Goal: Task Accomplishment & Management: Manage account settings

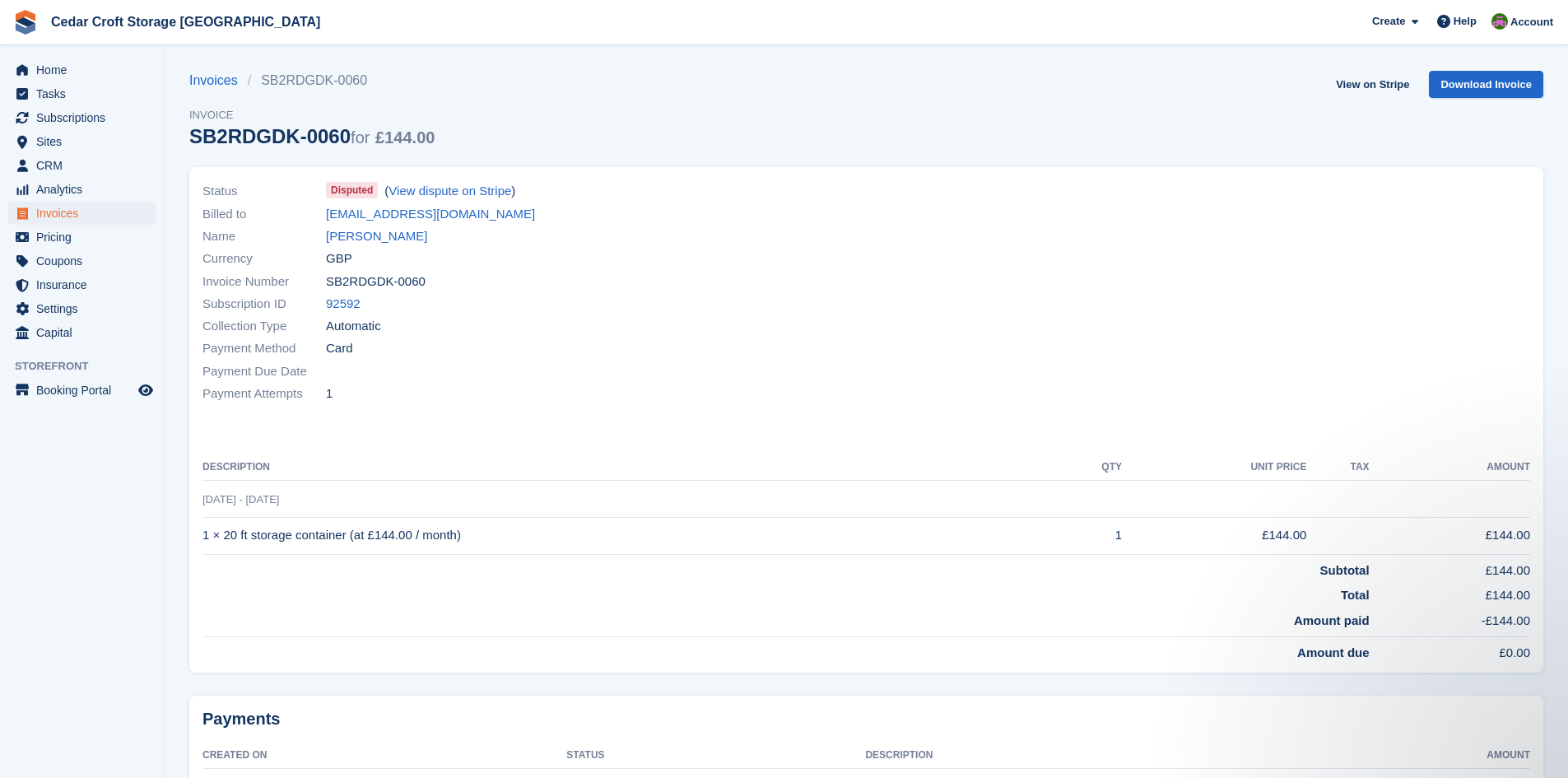
scroll to position [462, 0]
click at [45, 75] on span "Home" at bounding box center [86, 70] width 99 height 23
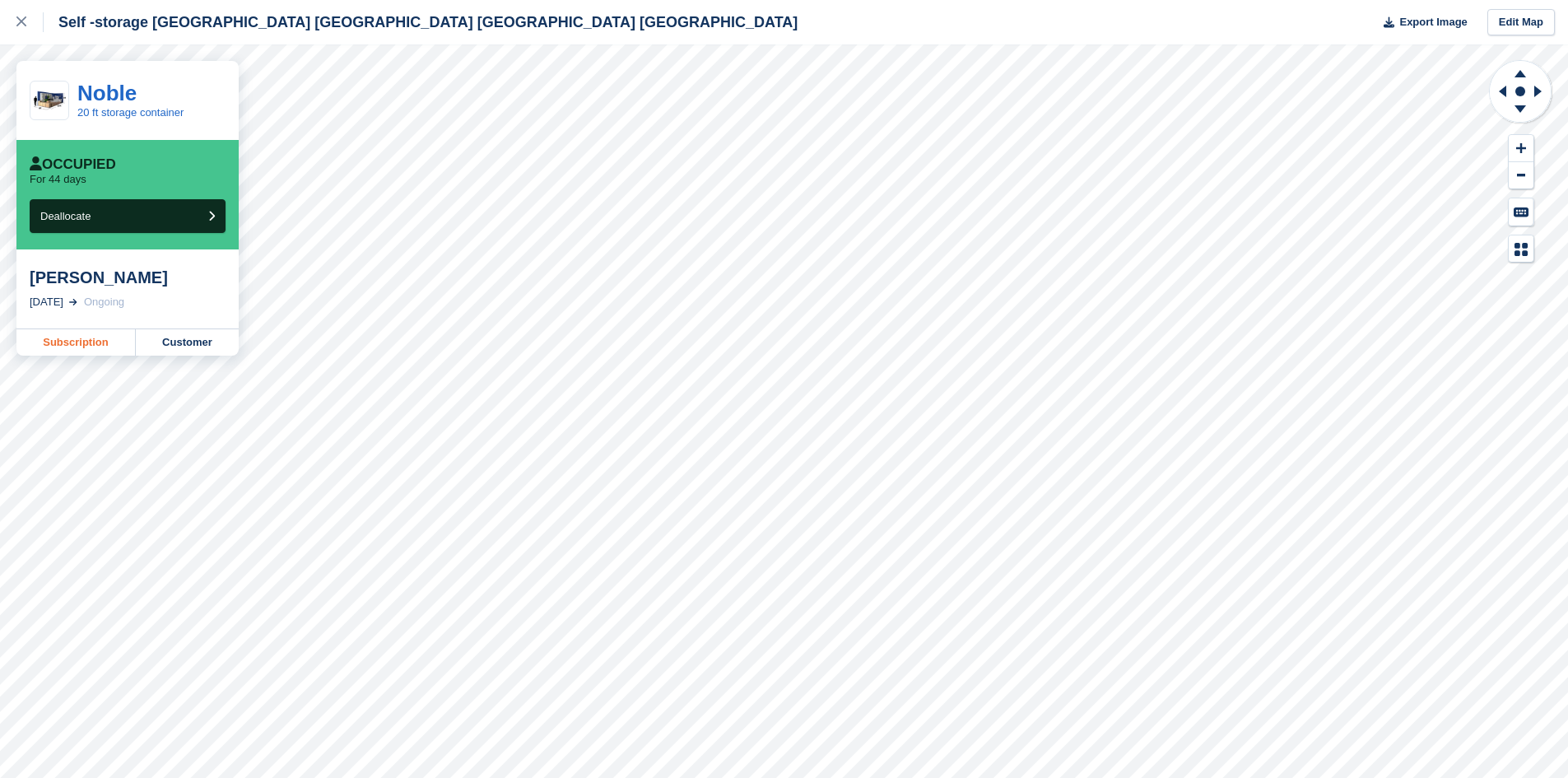
click at [75, 343] on link "Subscription" at bounding box center [76, 342] width 120 height 26
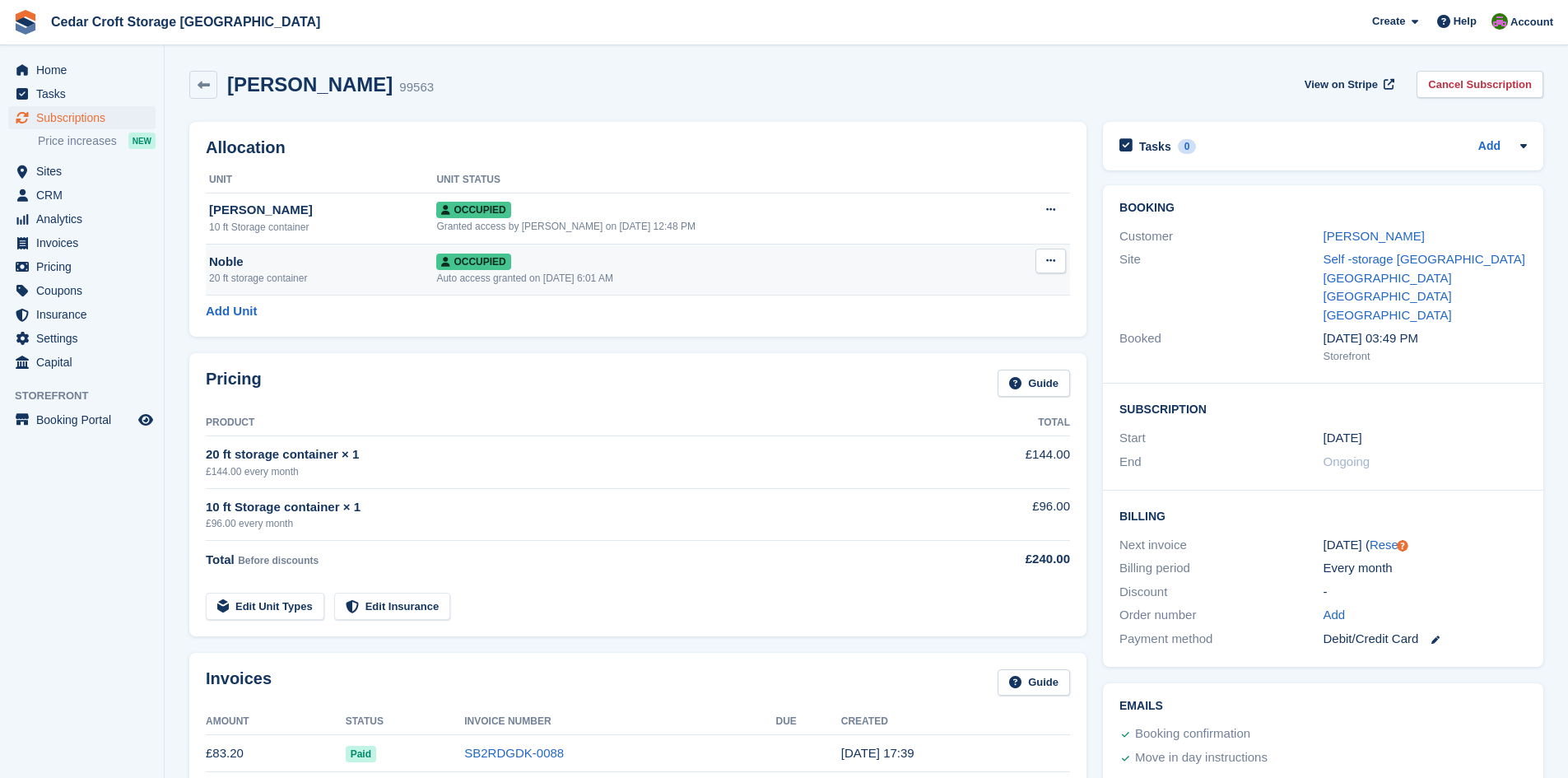
click at [1052, 259] on icon at bounding box center [1050, 260] width 9 height 11
click at [759, 282] on div "Auto access granted on 9th Aug, 6:01 AM" at bounding box center [716, 278] width 559 height 14
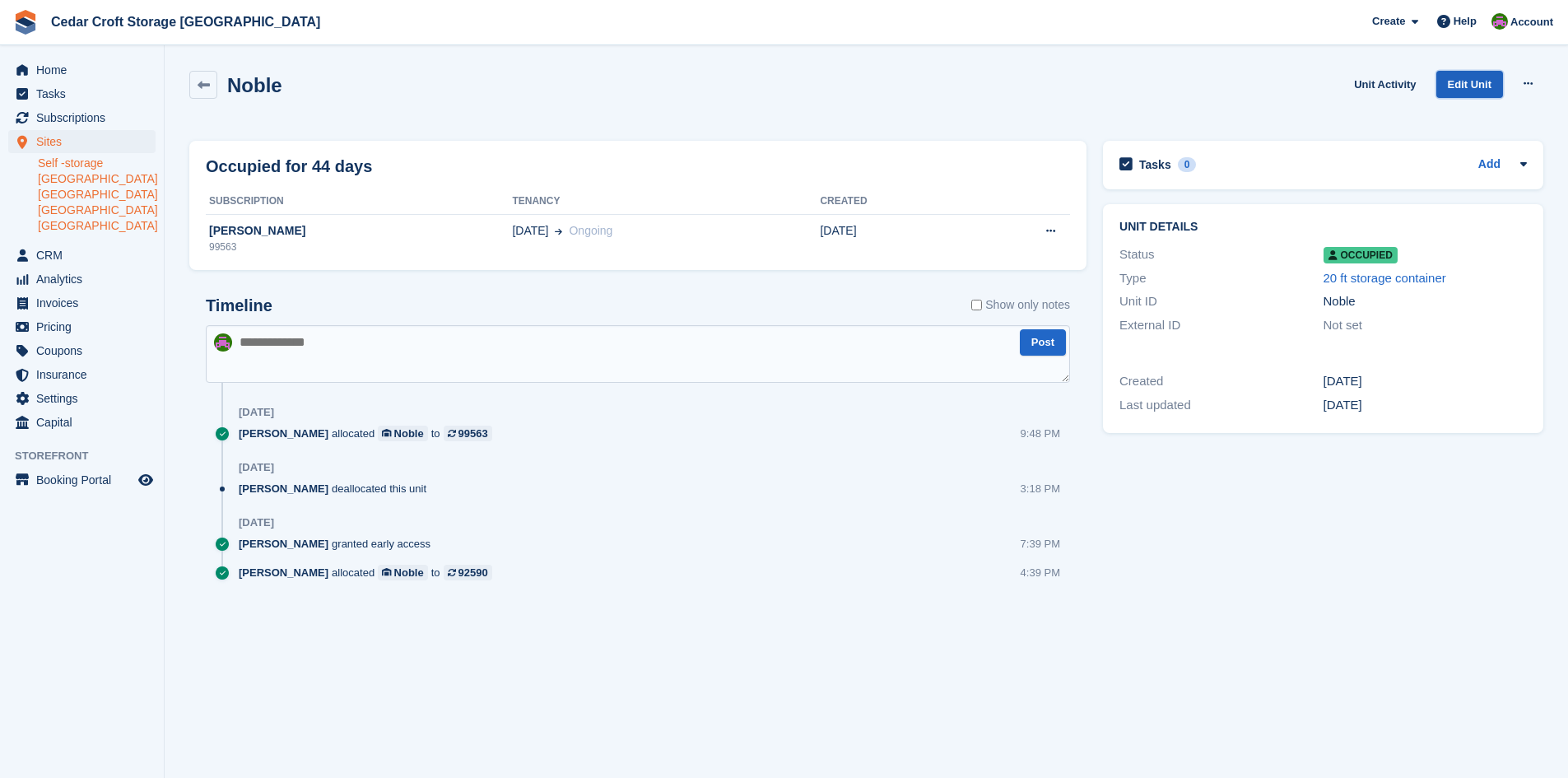
click at [1474, 88] on link "Edit Unit" at bounding box center [1470, 84] width 66 height 27
click at [1053, 234] on icon at bounding box center [1050, 230] width 9 height 11
click at [268, 231] on div "[PERSON_NAME]" at bounding box center [359, 231] width 306 height 17
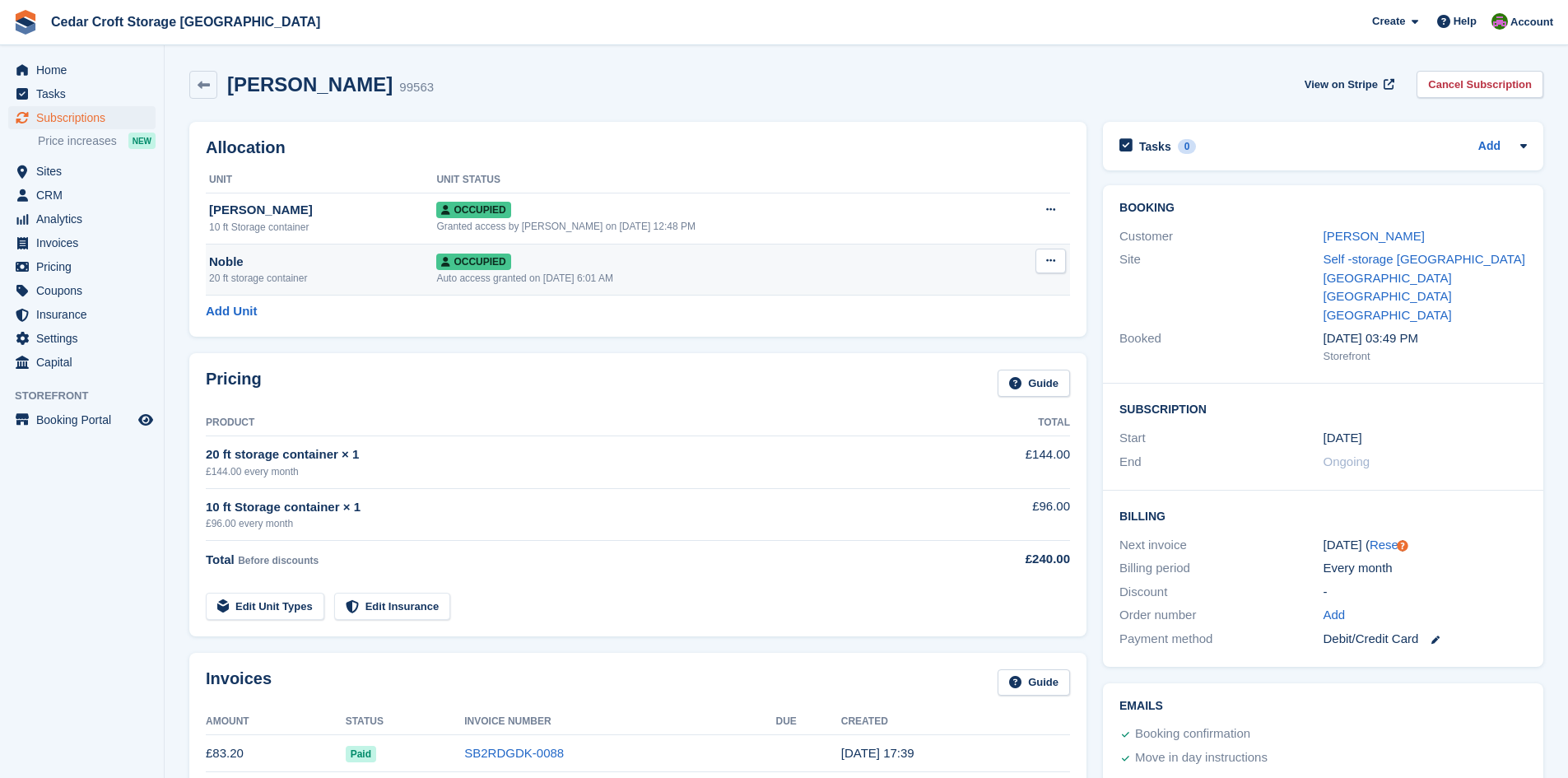
click at [1053, 260] on icon at bounding box center [1050, 260] width 9 height 11
click at [757, 271] on div "Auto access granted on 9th Aug, 6:01 AM" at bounding box center [716, 278] width 559 height 14
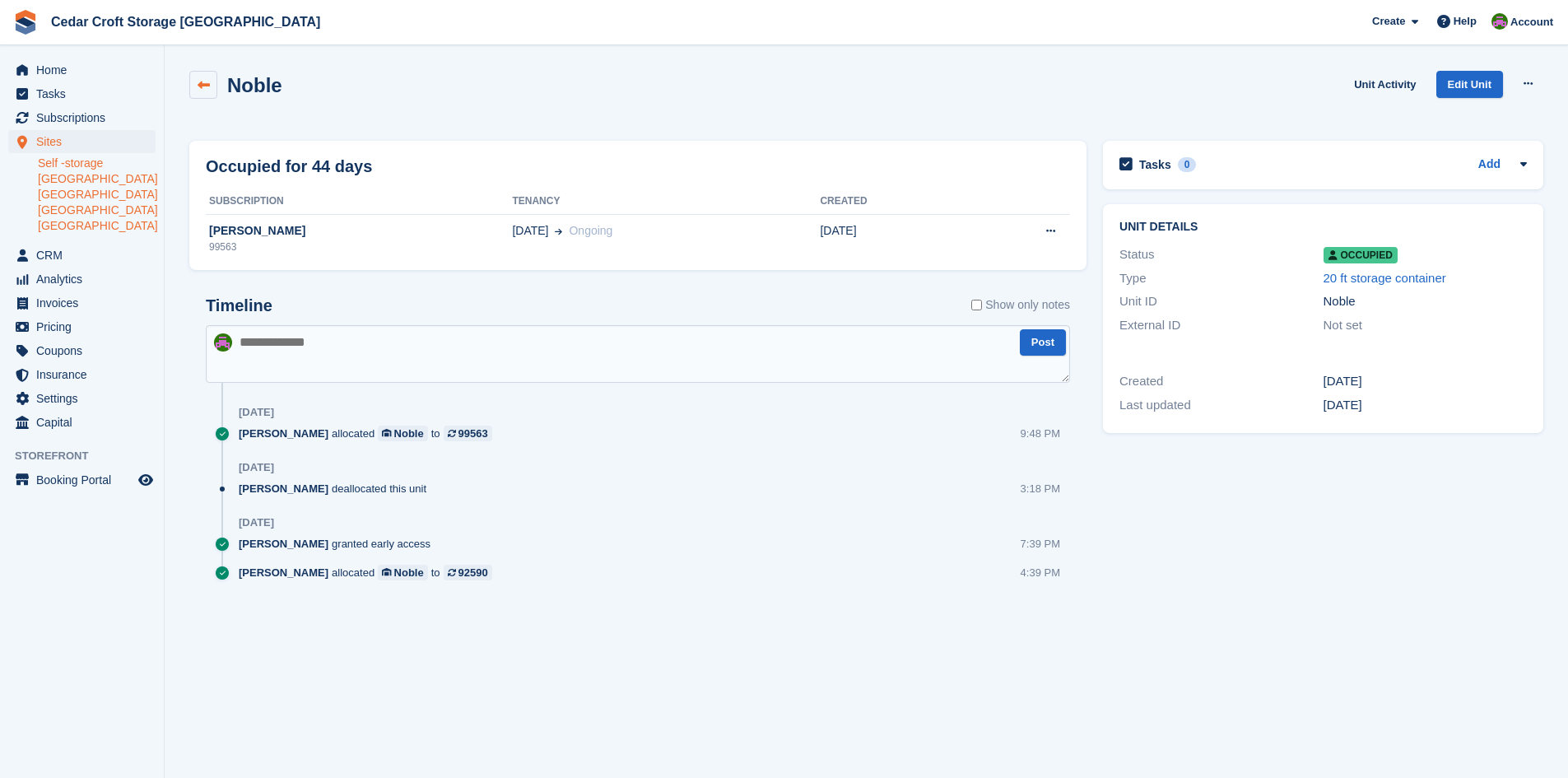
click at [207, 84] on icon at bounding box center [203, 85] width 13 height 13
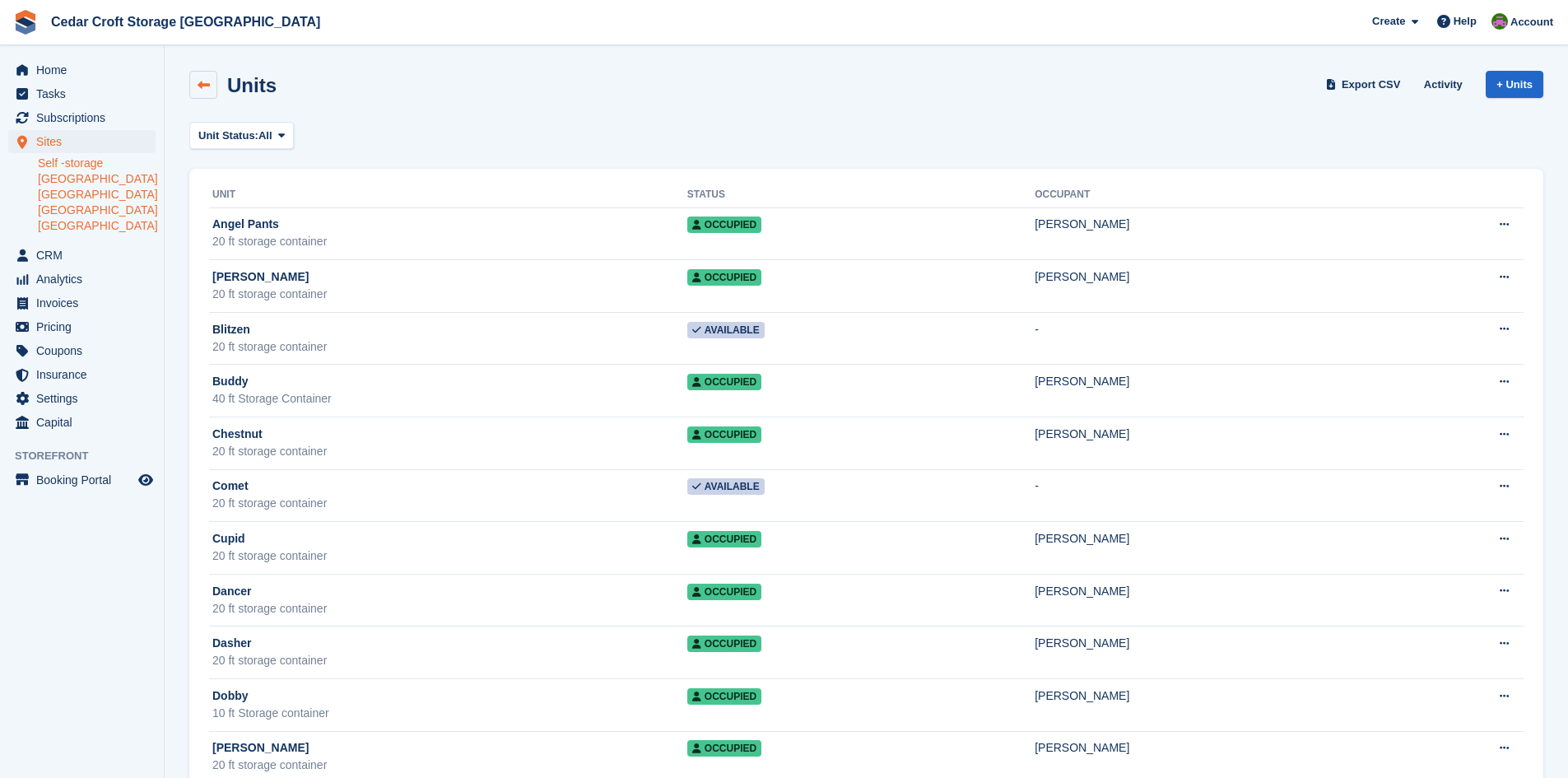
click at [202, 88] on icon at bounding box center [203, 85] width 13 height 13
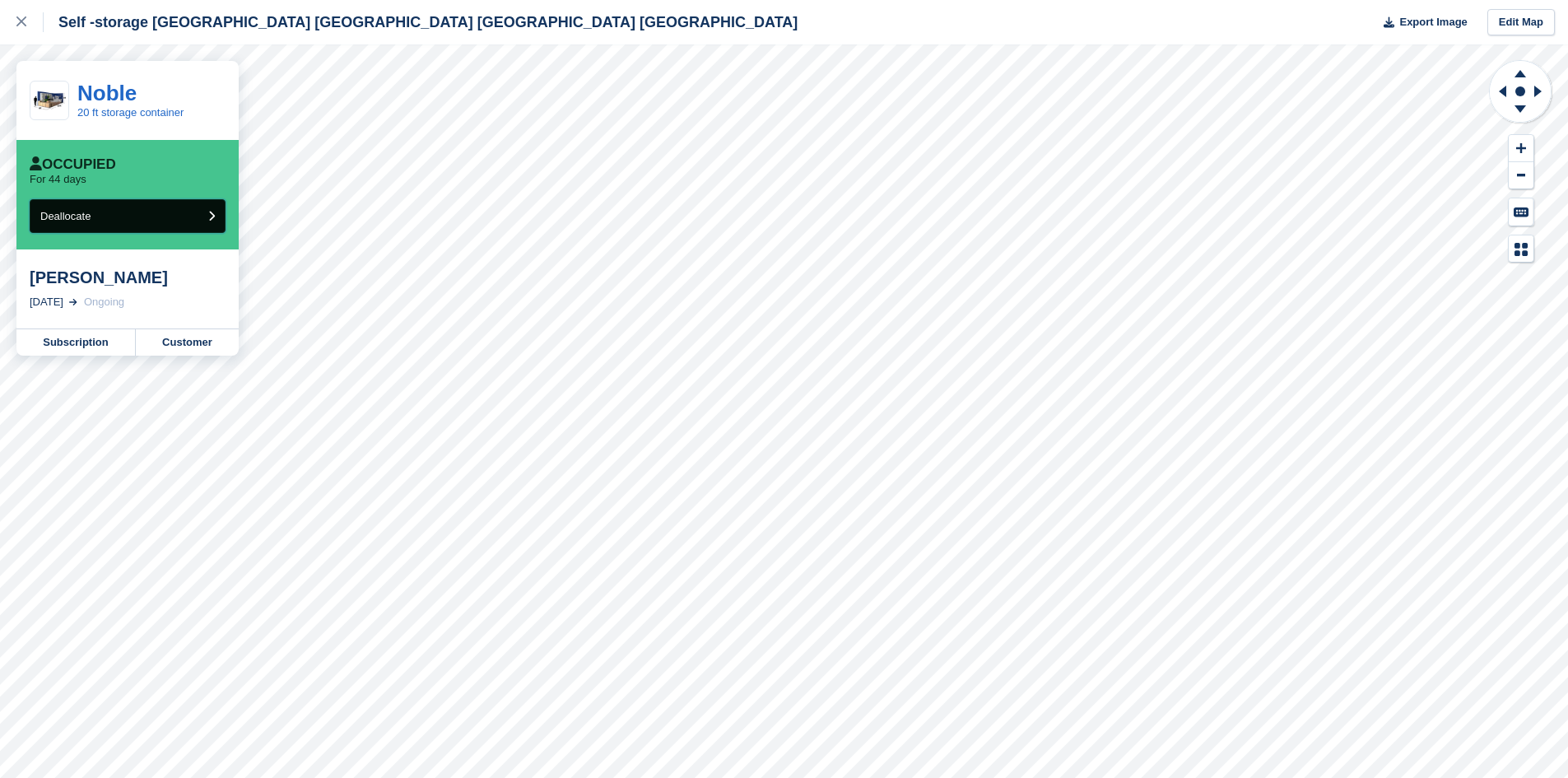
click at [211, 217] on icon "submit" at bounding box center [211, 216] width 7 height 11
click at [96, 347] on link "Subscription" at bounding box center [76, 342] width 120 height 26
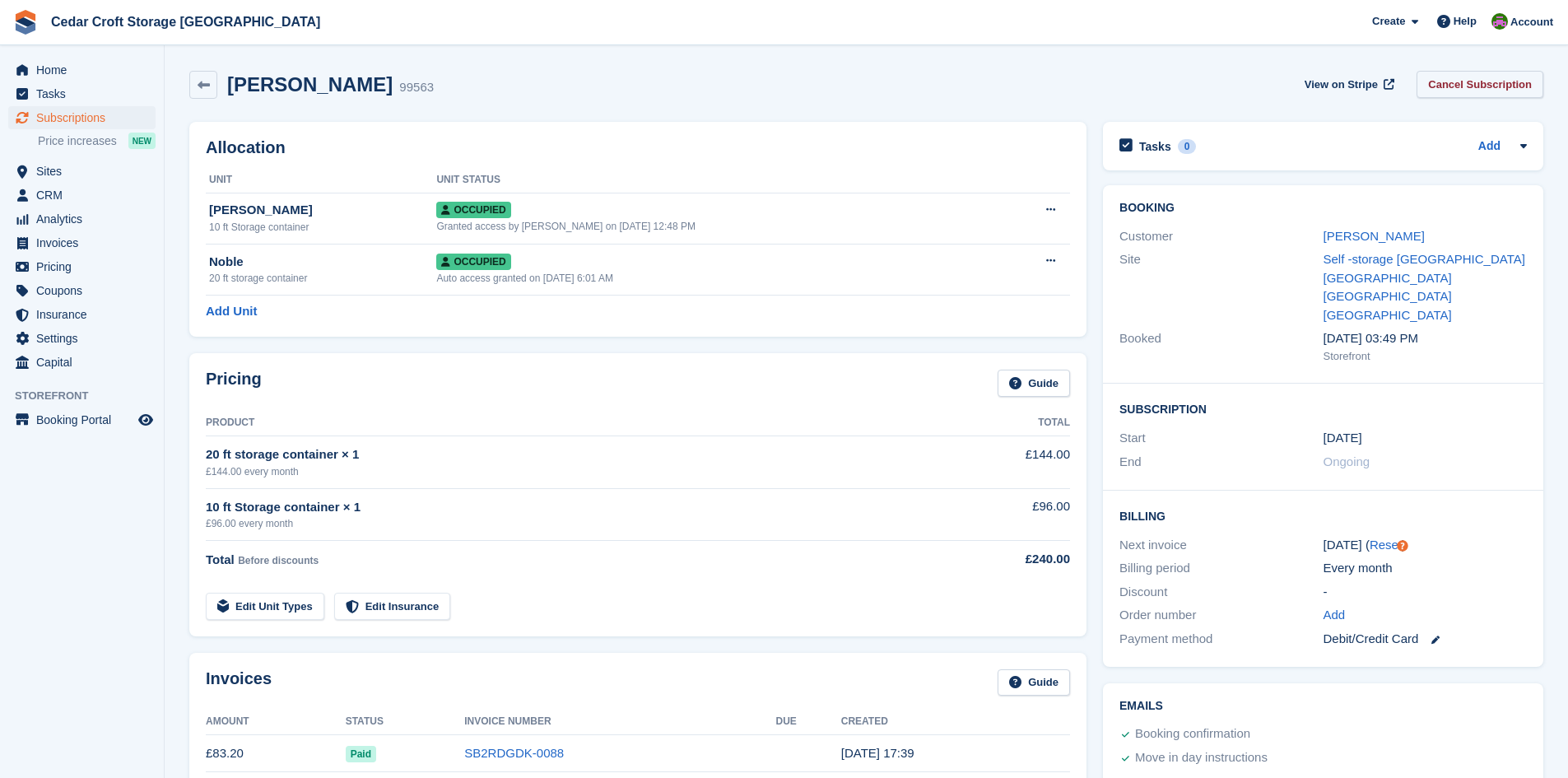
click at [1481, 82] on link "Cancel Subscription" at bounding box center [1480, 84] width 127 height 27
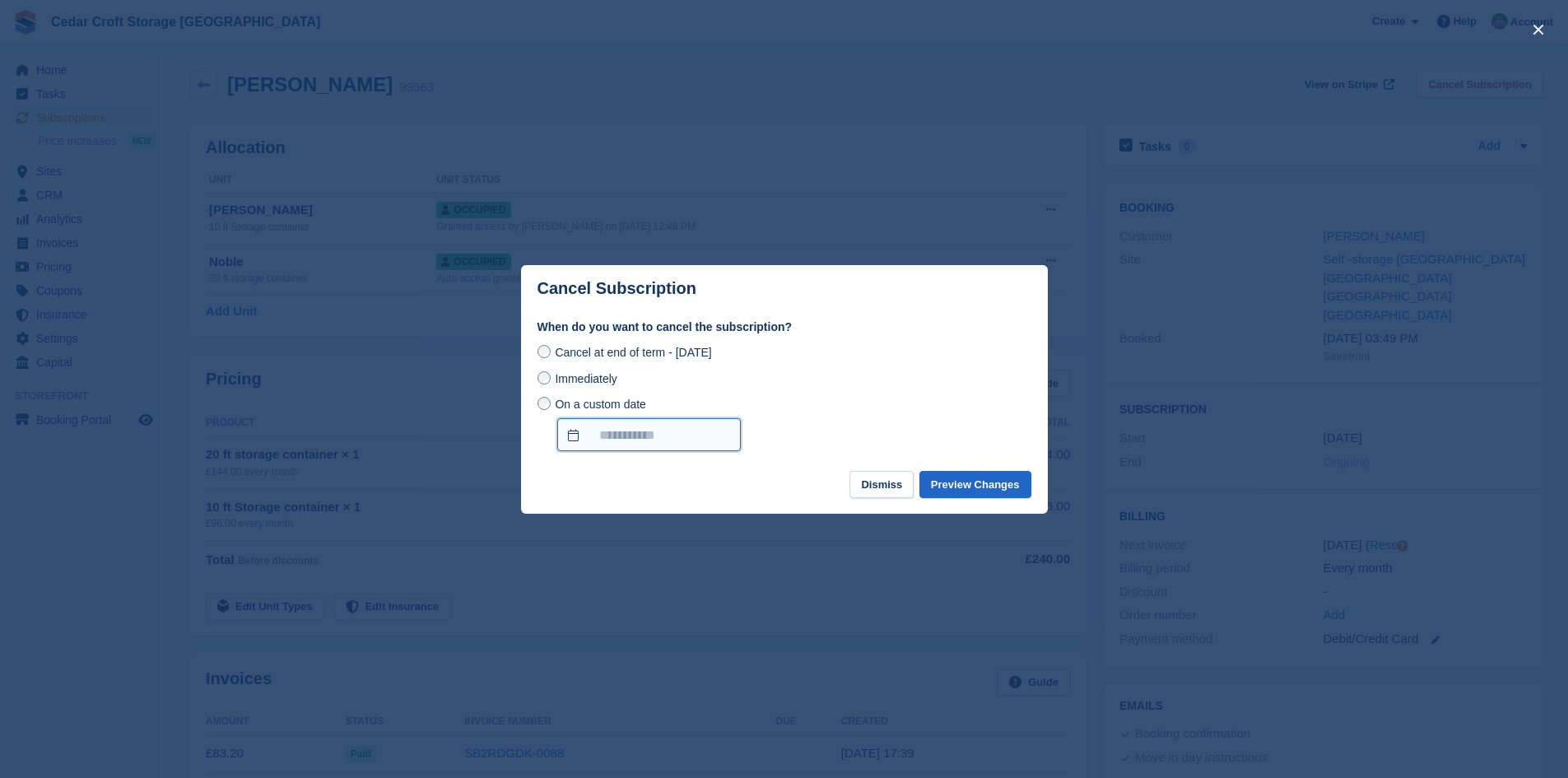
click at [621, 446] on input "On a custom date" at bounding box center [649, 435] width 183 height 33
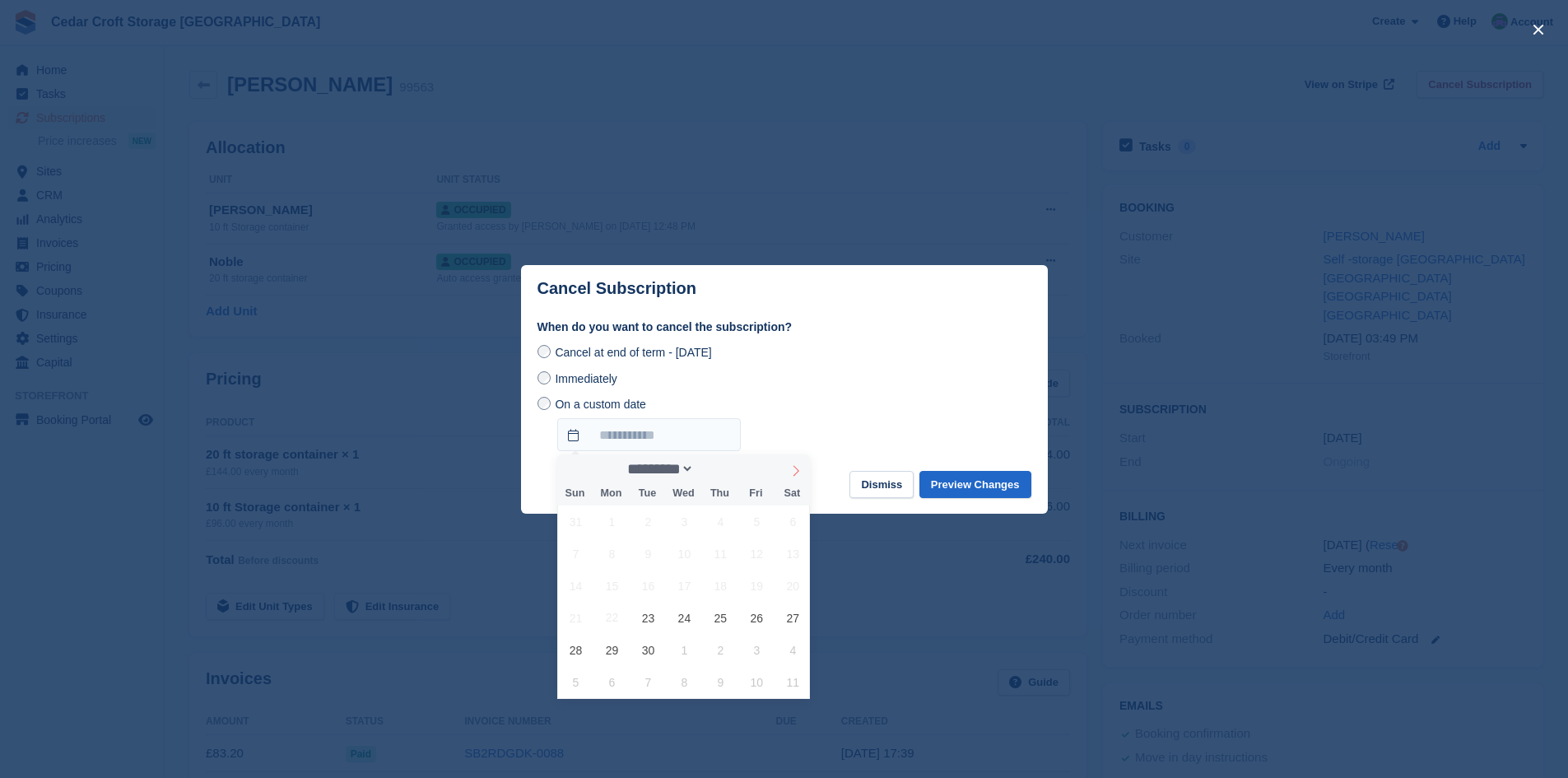
click at [798, 471] on icon at bounding box center [796, 471] width 12 height 12
select select "*"
click at [613, 550] on span "6" at bounding box center [611, 553] width 32 height 32
type input "**********"
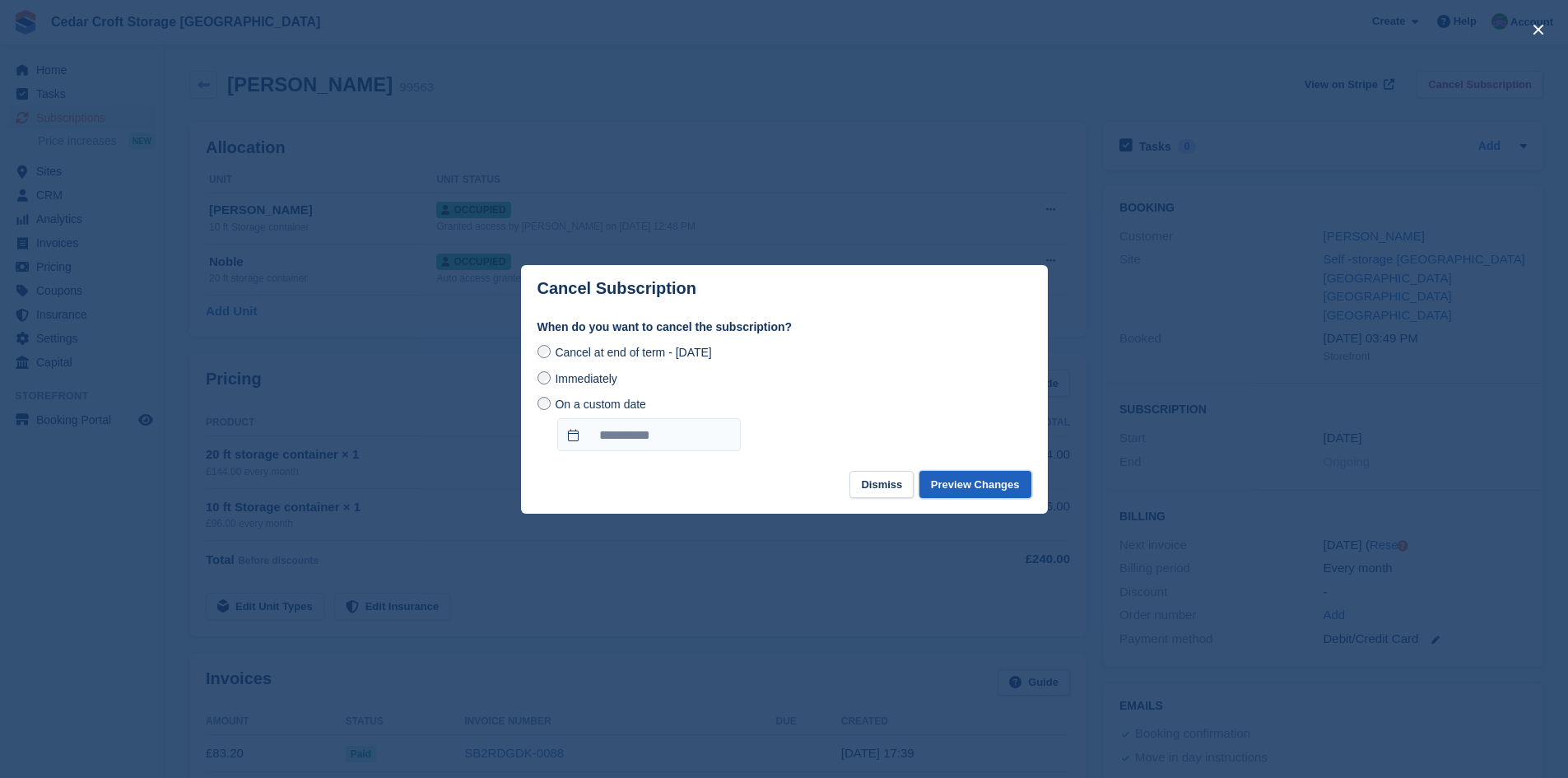
click at [963, 489] on button "Preview Changes" at bounding box center [975, 485] width 112 height 27
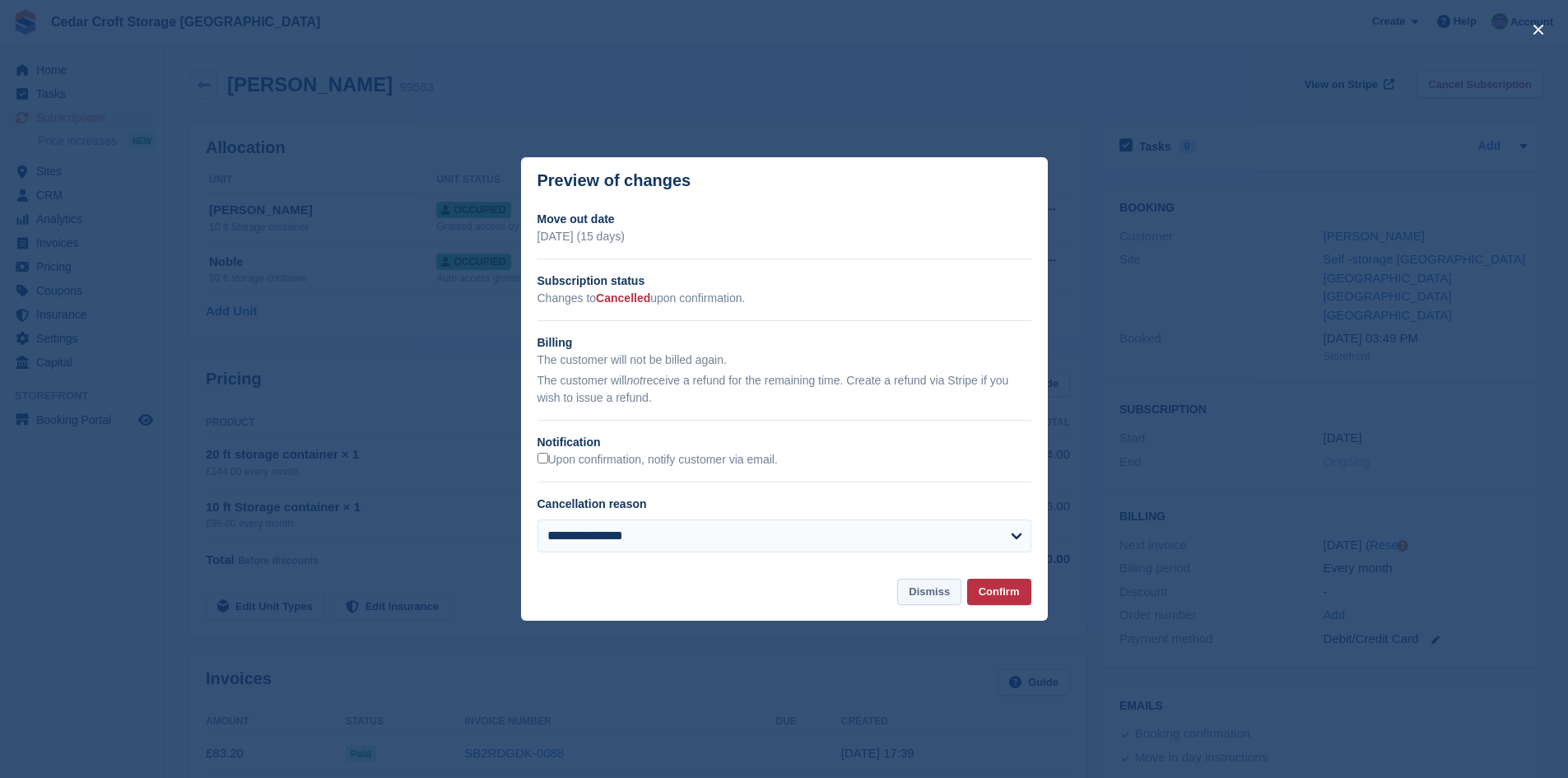
click at [940, 593] on button "Dismiss" at bounding box center [929, 593] width 65 height 27
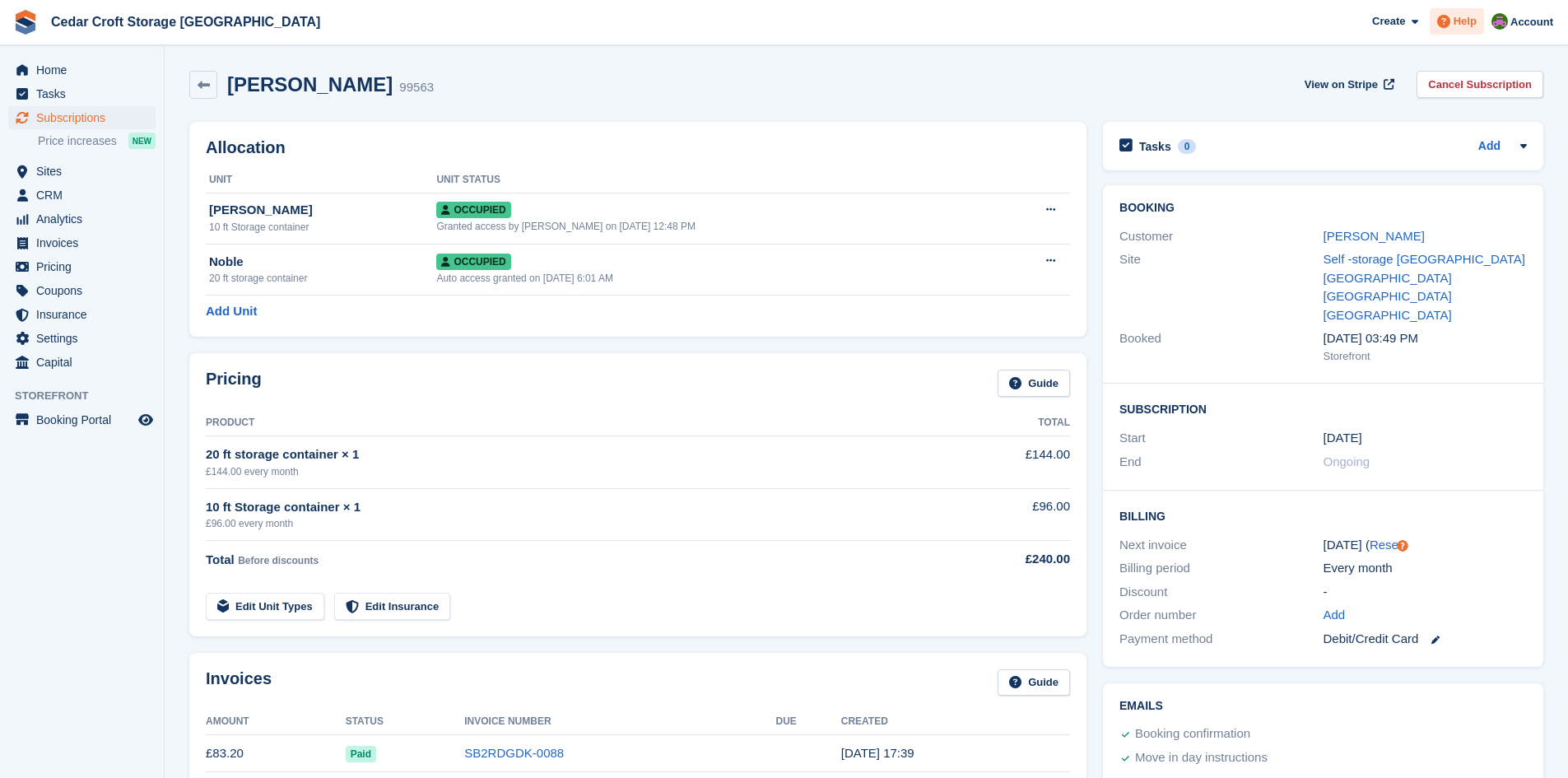
click at [1471, 23] on span "Help" at bounding box center [1466, 21] width 23 height 16
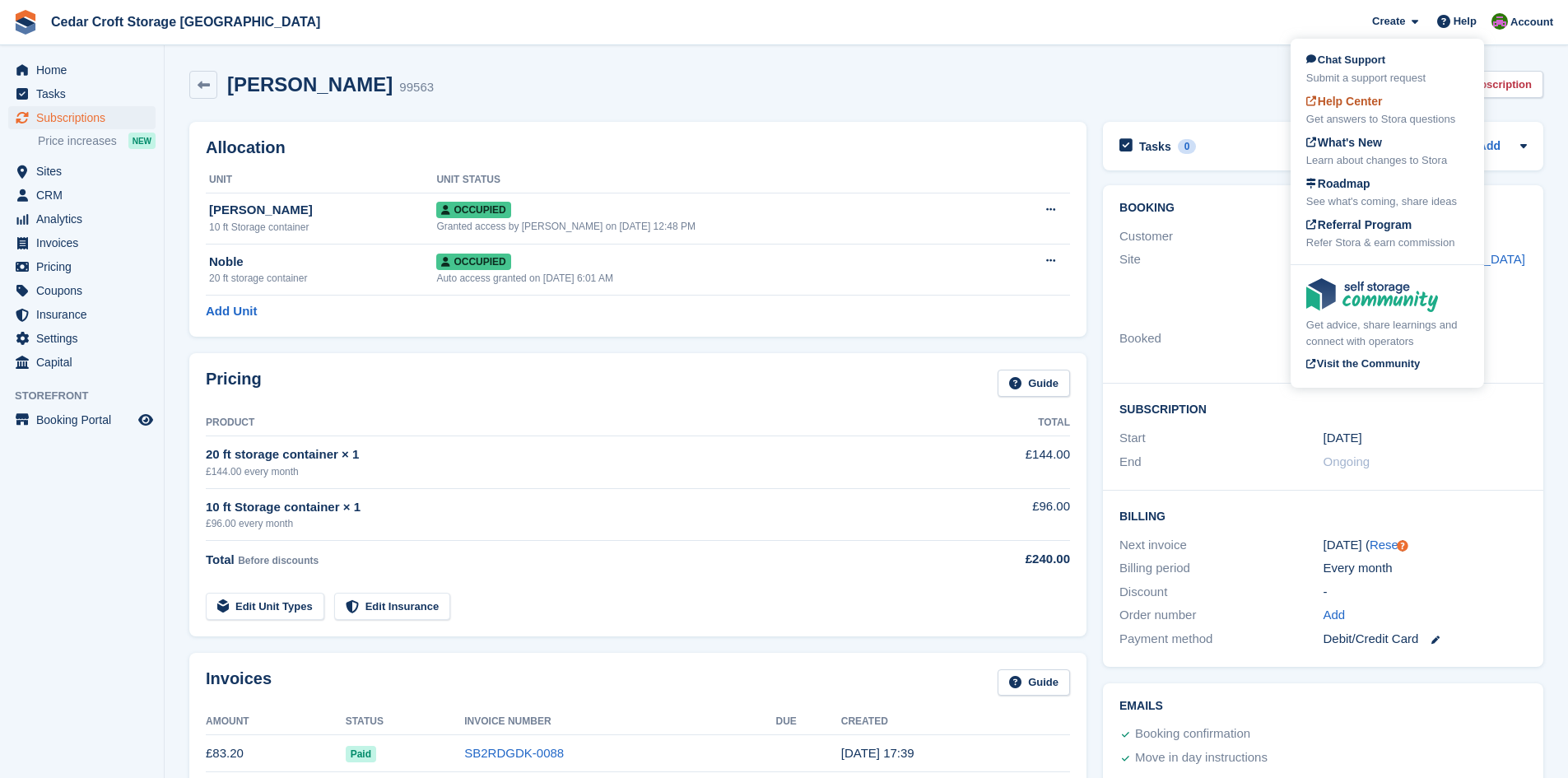
click at [1366, 108] on span "Help Center" at bounding box center [1344, 101] width 76 height 13
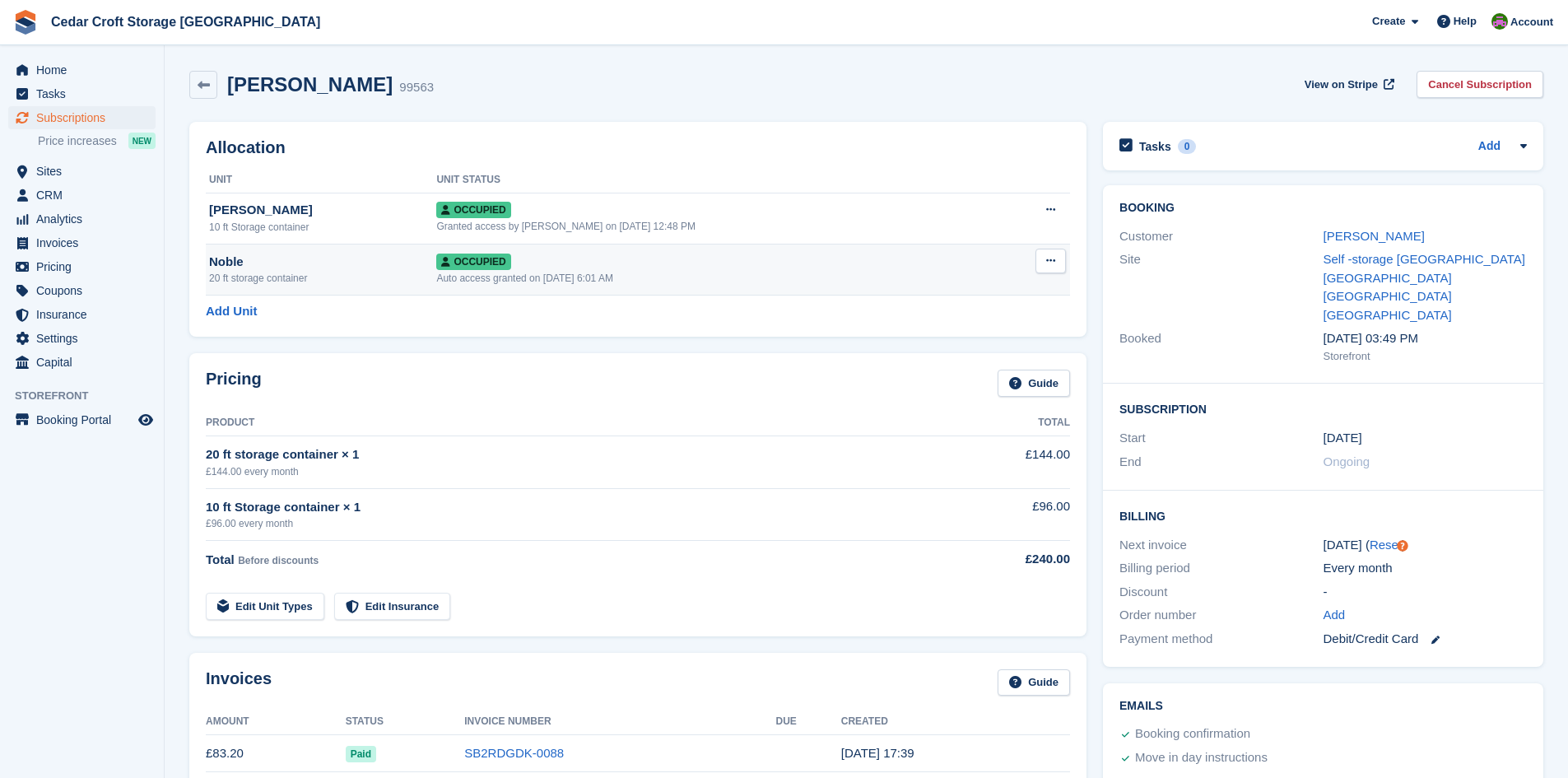
click at [1056, 264] on button at bounding box center [1051, 261] width 31 height 25
click at [955, 352] on p "Deallocate" at bounding box center [987, 350] width 144 height 21
click at [45, 172] on span "Sites" at bounding box center [86, 172] width 99 height 23
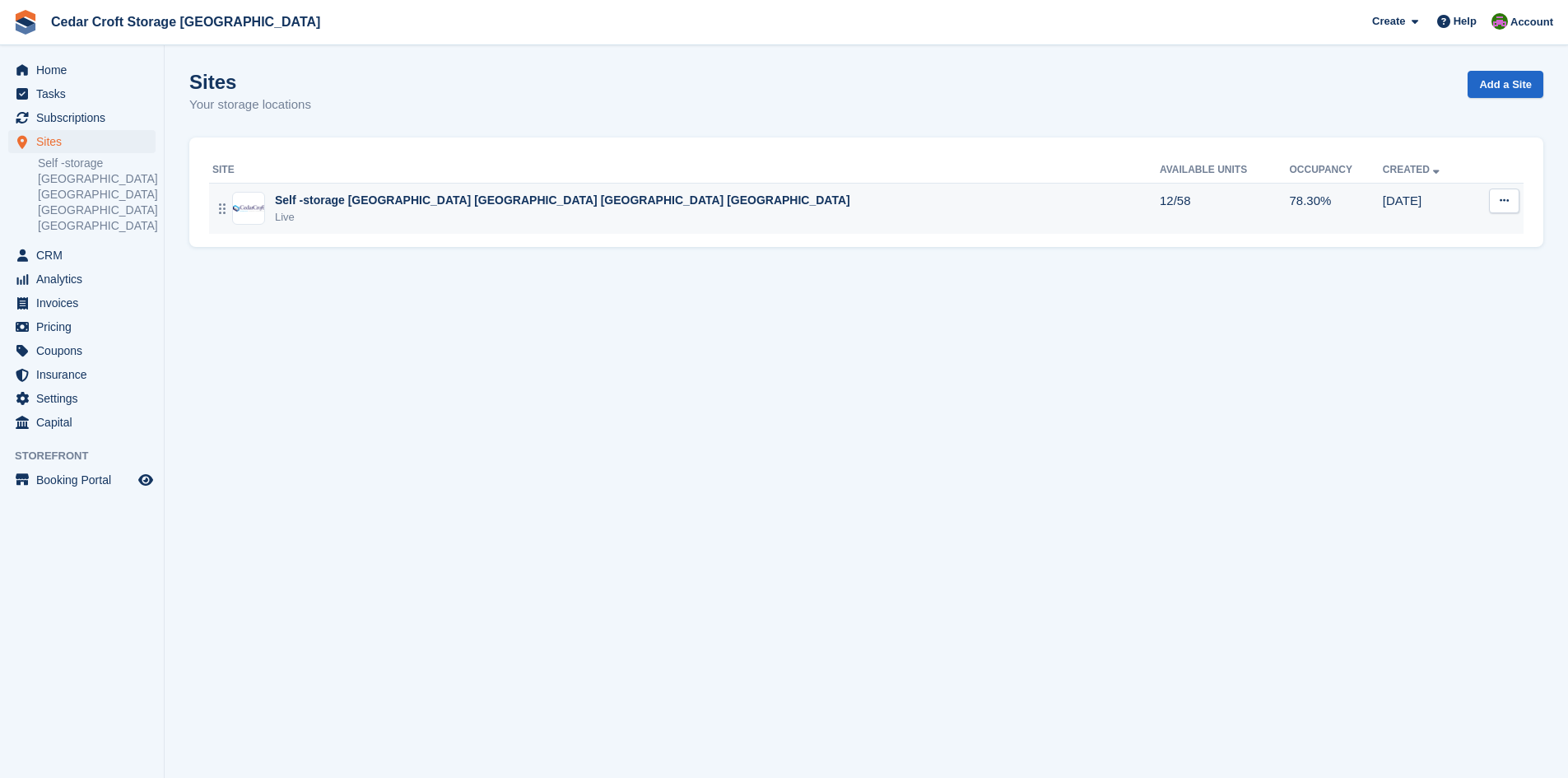
click at [336, 206] on div "Self -storage [GEOGRAPHIC_DATA] [GEOGRAPHIC_DATA] [GEOGRAPHIC_DATA] [GEOGRAPHIC…" at bounding box center [562, 201] width 575 height 17
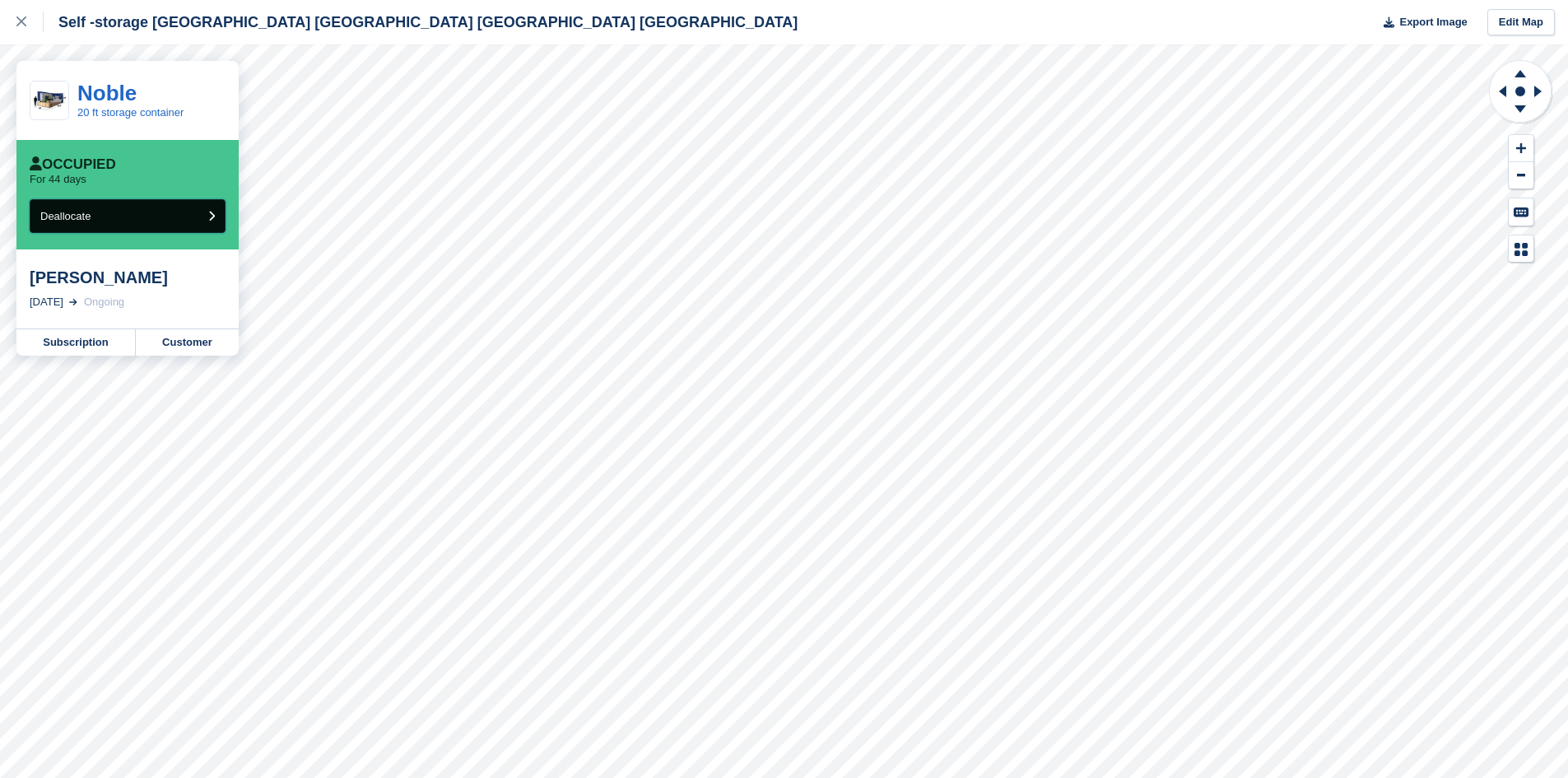
click at [219, 209] on button "Deallocate" at bounding box center [127, 216] width 196 height 34
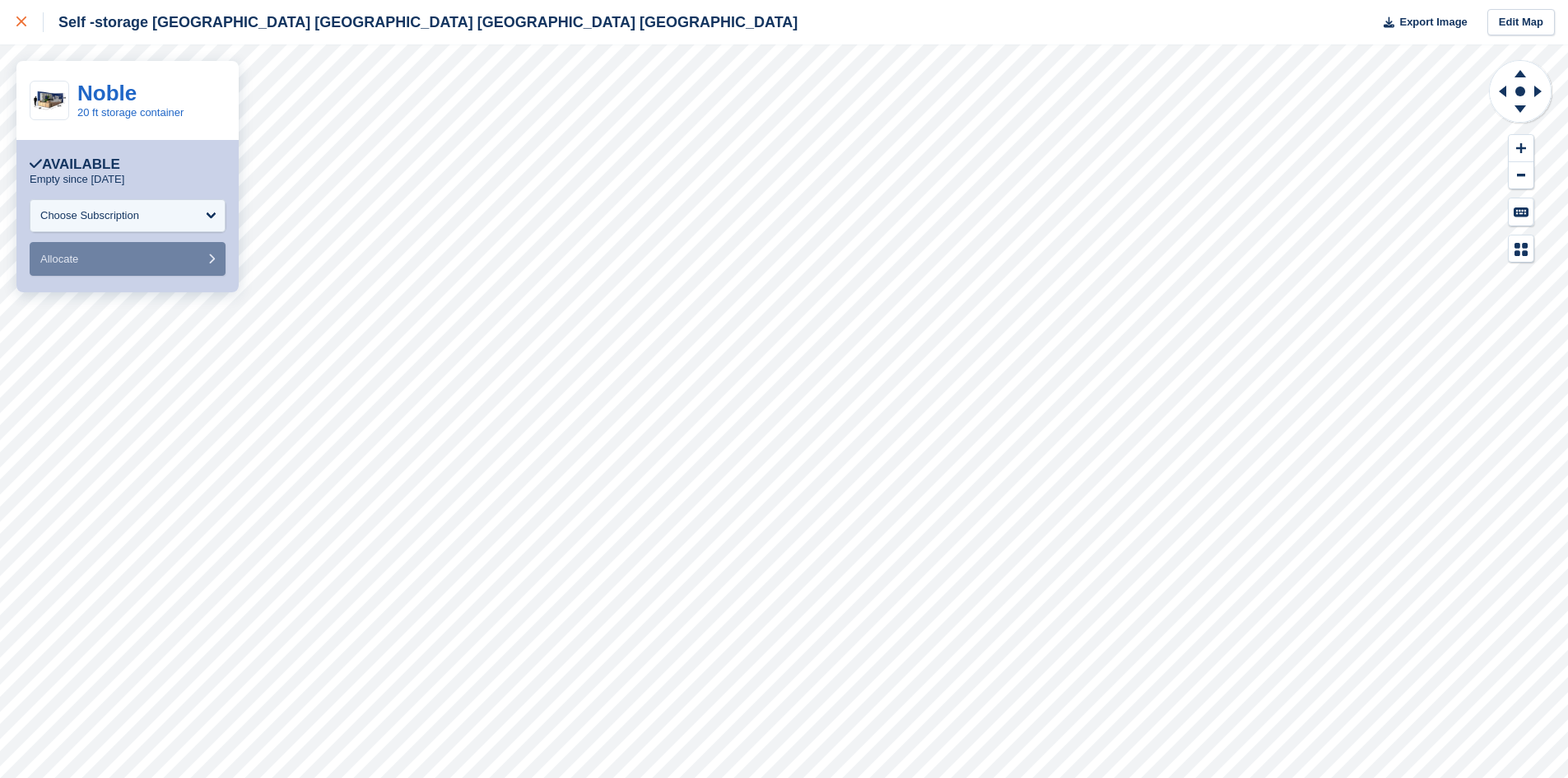
click at [23, 20] on icon at bounding box center [21, 21] width 10 height 10
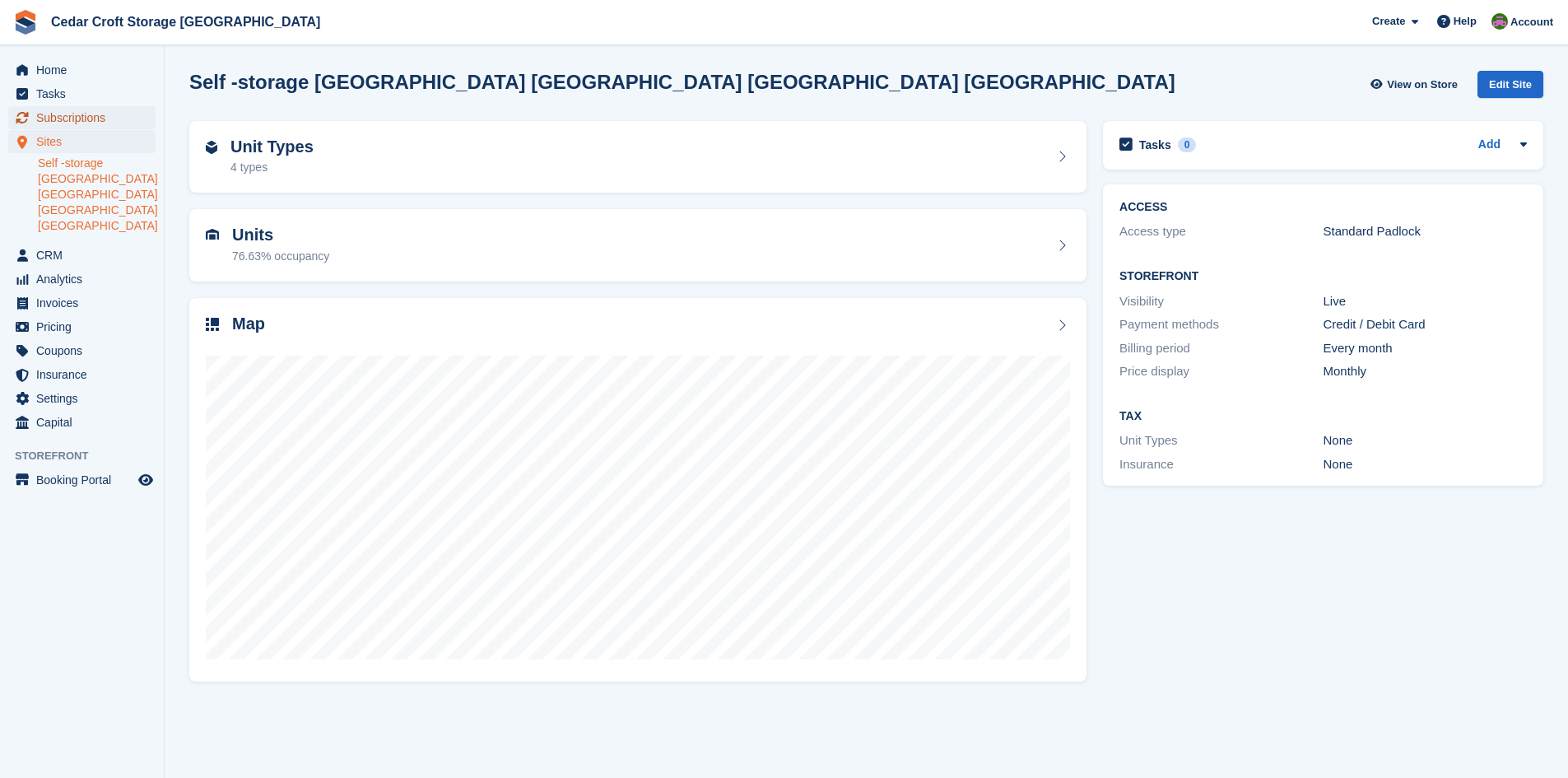
click at [55, 120] on span "Subscriptions" at bounding box center [86, 118] width 99 height 23
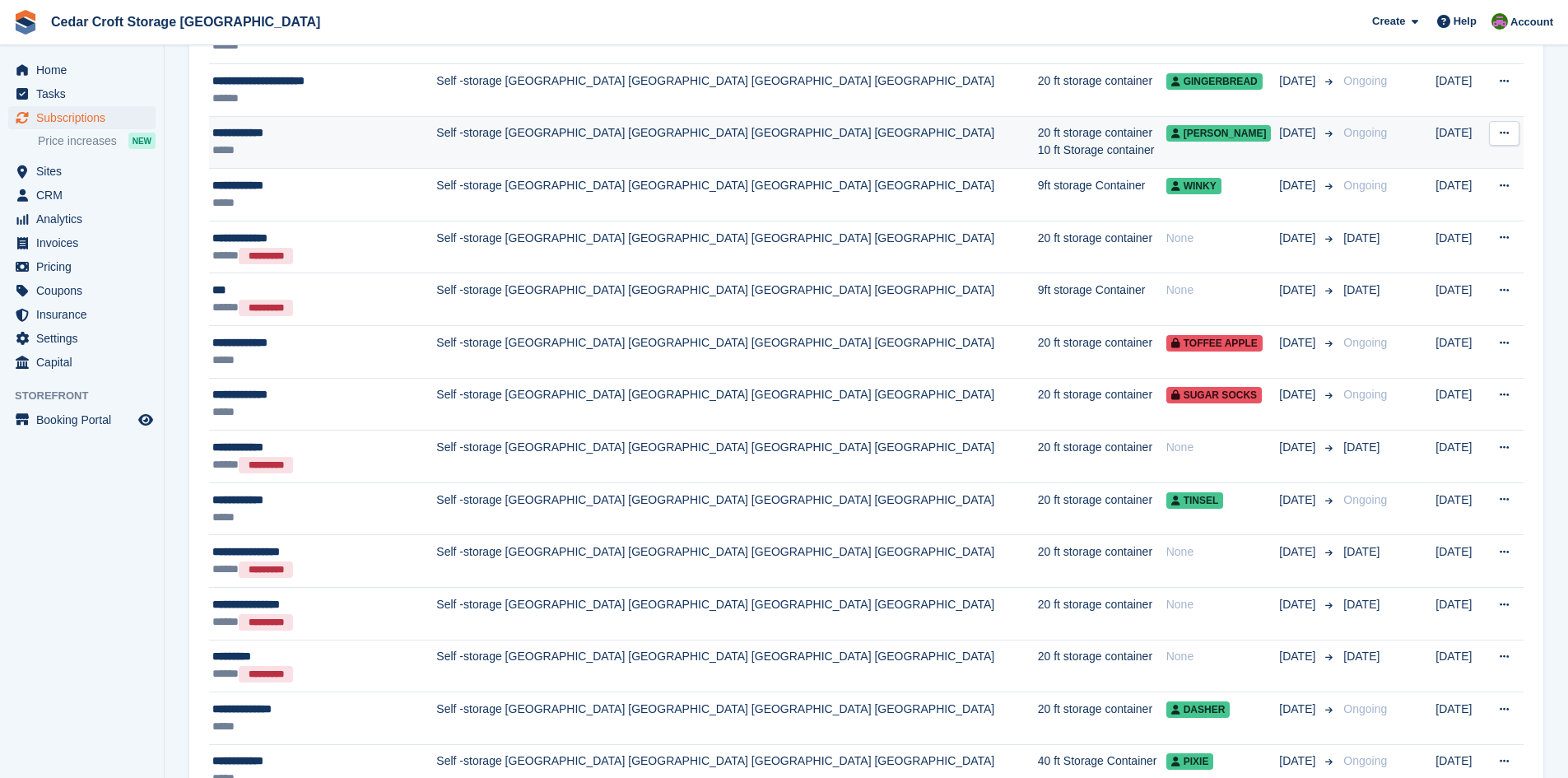
scroll to position [495, 0]
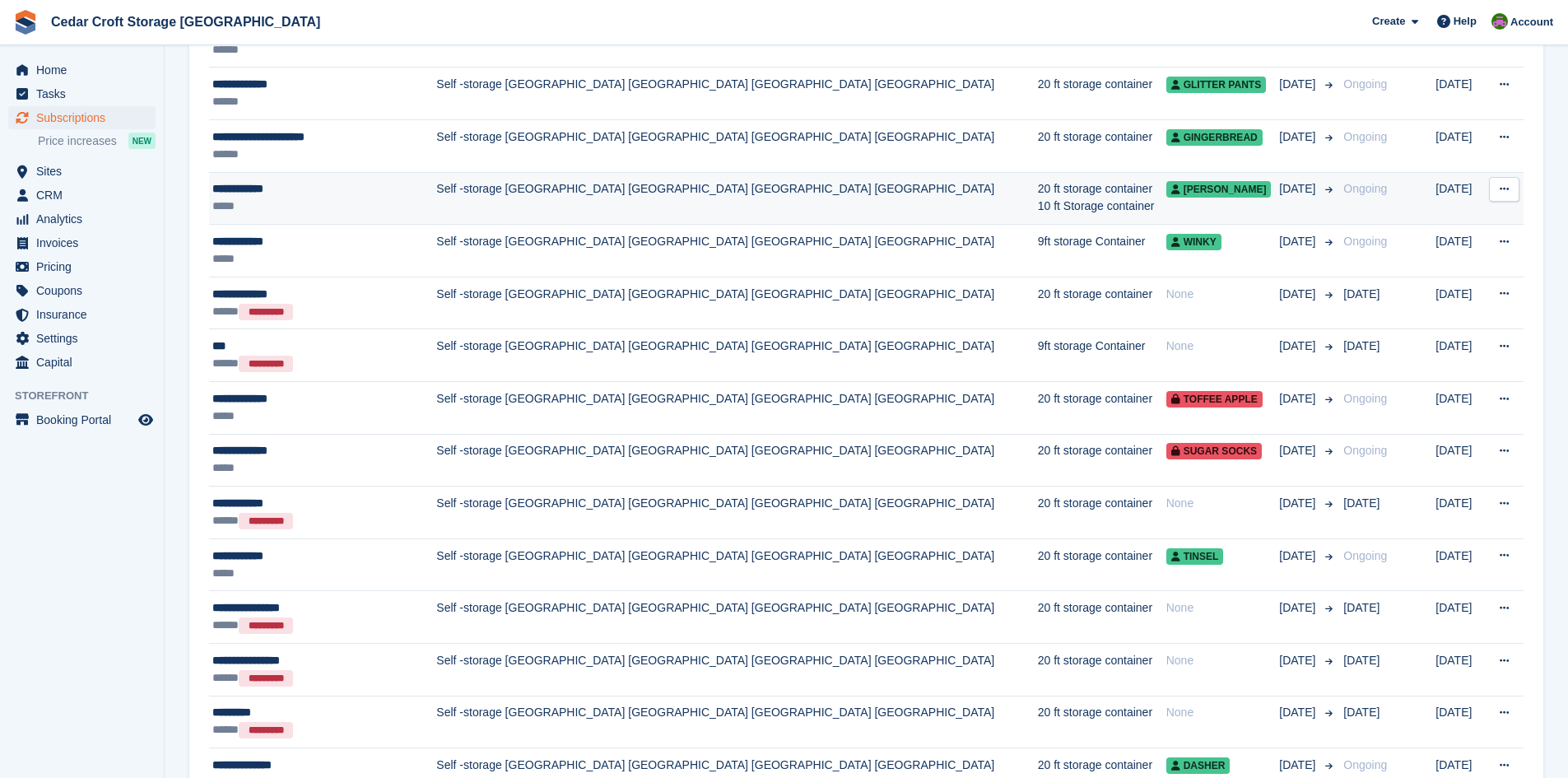
click at [264, 195] on div "**********" at bounding box center [316, 189] width 208 height 17
